Goal: Transaction & Acquisition: Purchase product/service

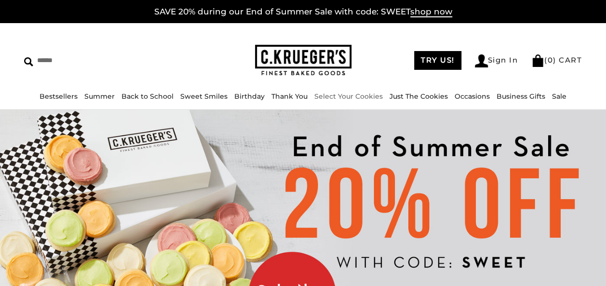
click at [364, 92] on li "Select Your Cookies" at bounding box center [348, 96] width 68 height 11
click at [332, 96] on link "Select Your Cookies" at bounding box center [348, 96] width 68 height 9
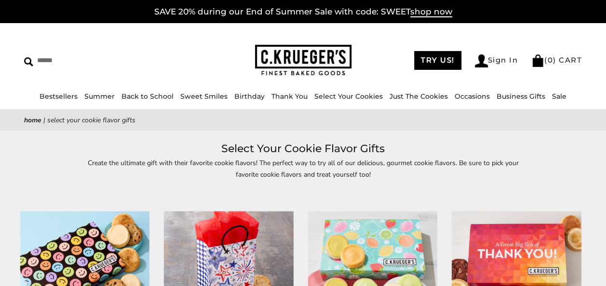
click at [76, 253] on img at bounding box center [85, 277] width 130 height 130
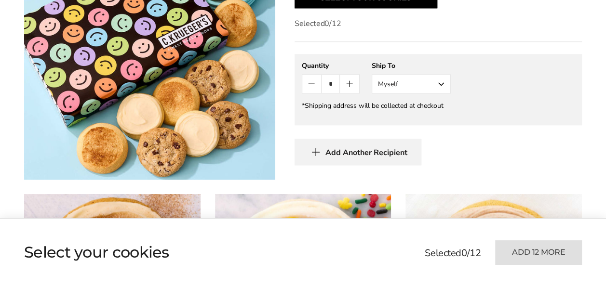
scroll to position [319, 0]
